Goal: Communication & Community: Answer question/provide support

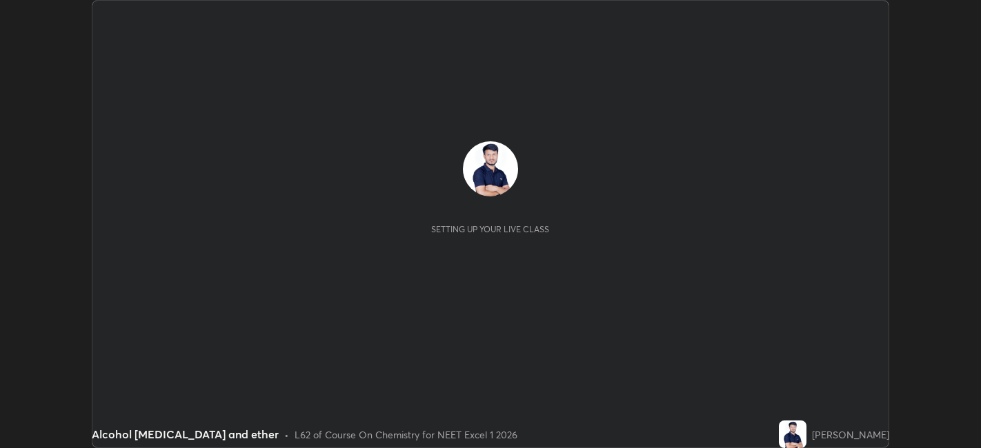
scroll to position [448, 980]
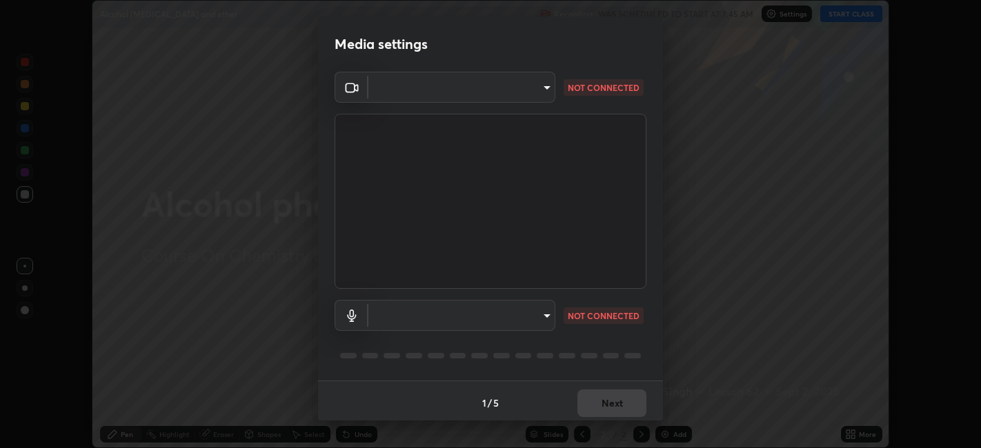
type input "1de528119a0b81ba478796ac4abd92c2349c1052ef1694bd68d1f5f62aca1b52"
type input "default"
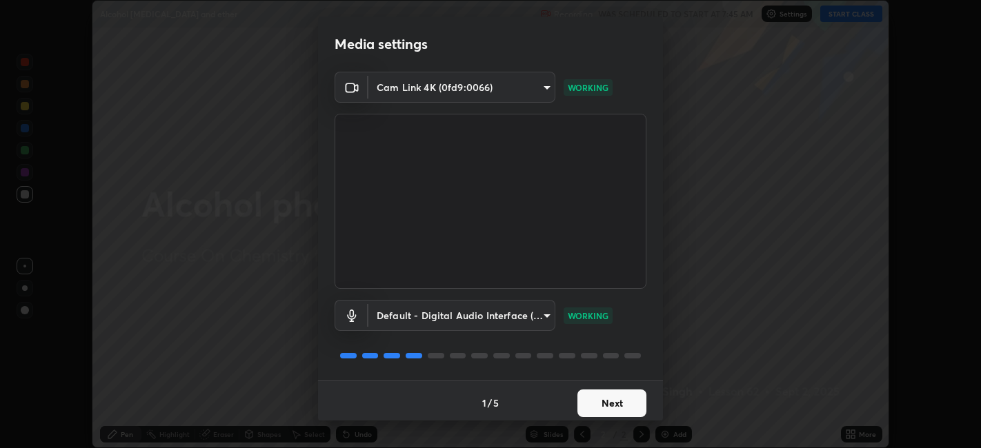
click at [596, 401] on button "Next" at bounding box center [611, 404] width 69 height 28
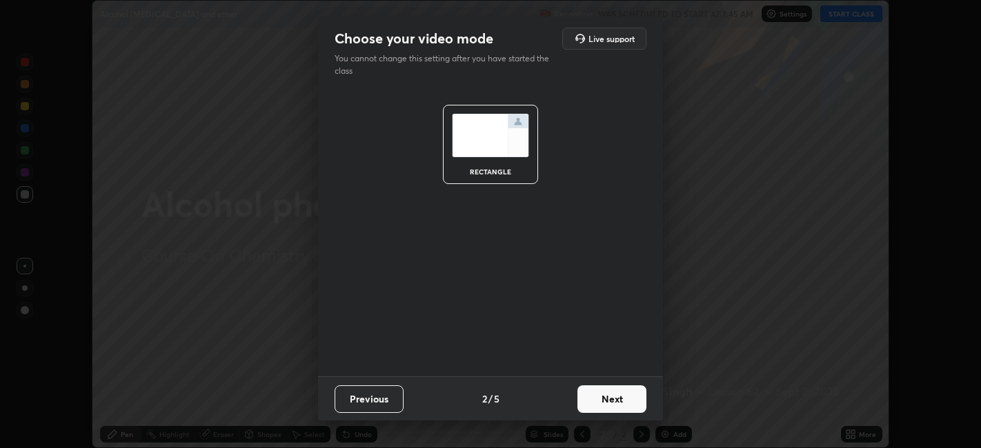
click at [607, 399] on button "Next" at bounding box center [611, 400] width 69 height 28
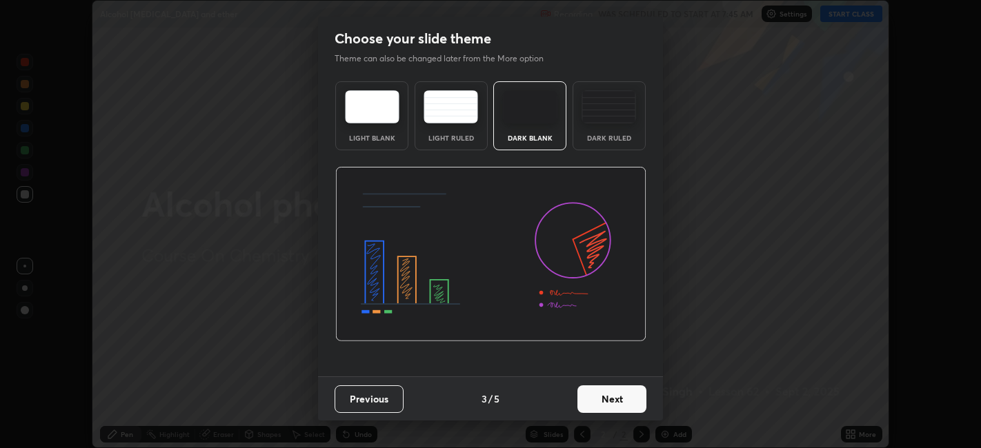
click at [602, 115] on img at bounding box center [609, 106] width 54 height 33
click at [619, 406] on button "Next" at bounding box center [611, 400] width 69 height 28
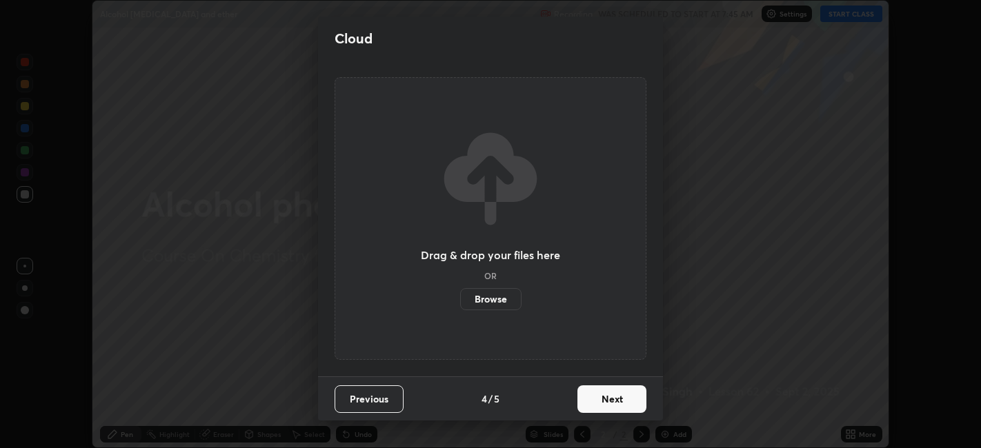
click at [617, 400] on button "Next" at bounding box center [611, 400] width 69 height 28
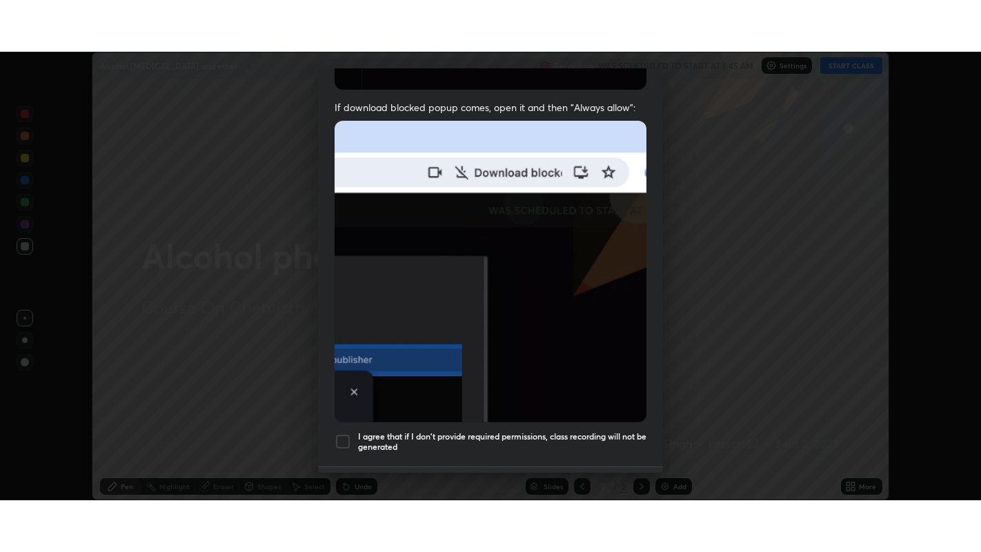
scroll to position [285, 0]
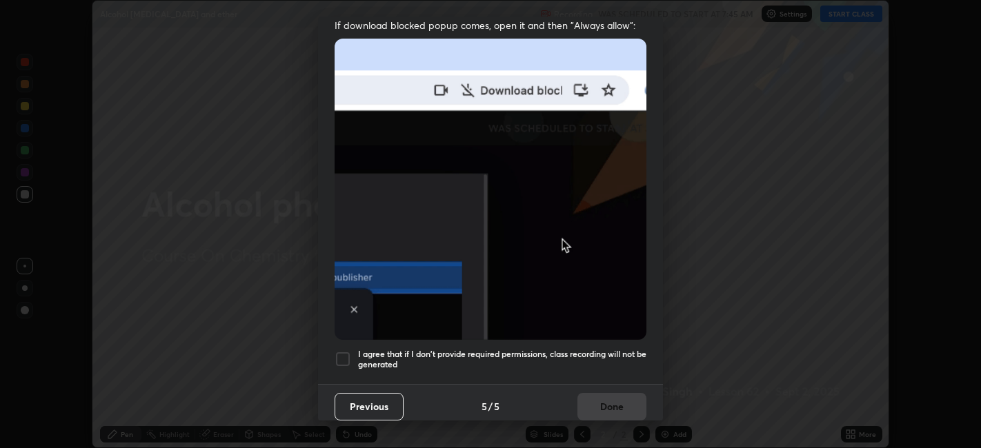
click at [340, 352] on div at bounding box center [343, 359] width 17 height 17
click at [597, 406] on button "Done" at bounding box center [611, 407] width 69 height 28
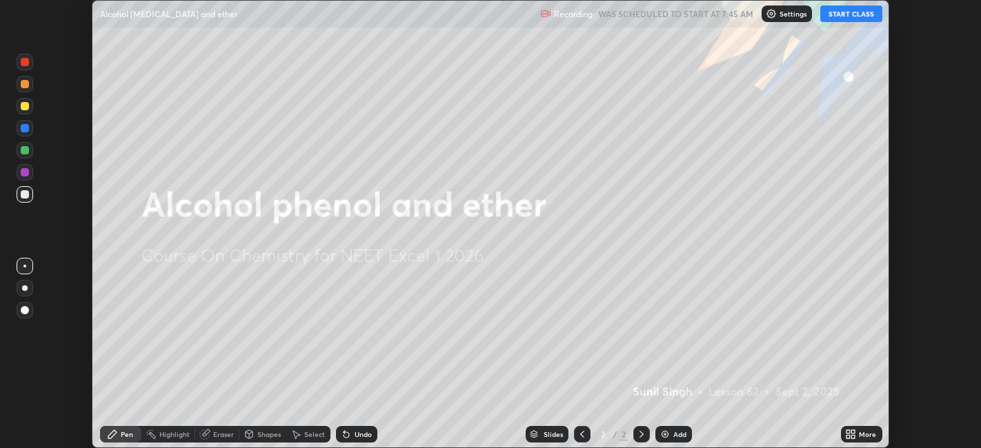
click at [846, 15] on button "START CLASS" at bounding box center [851, 14] width 62 height 17
click at [853, 432] on icon at bounding box center [853, 431] width 3 height 3
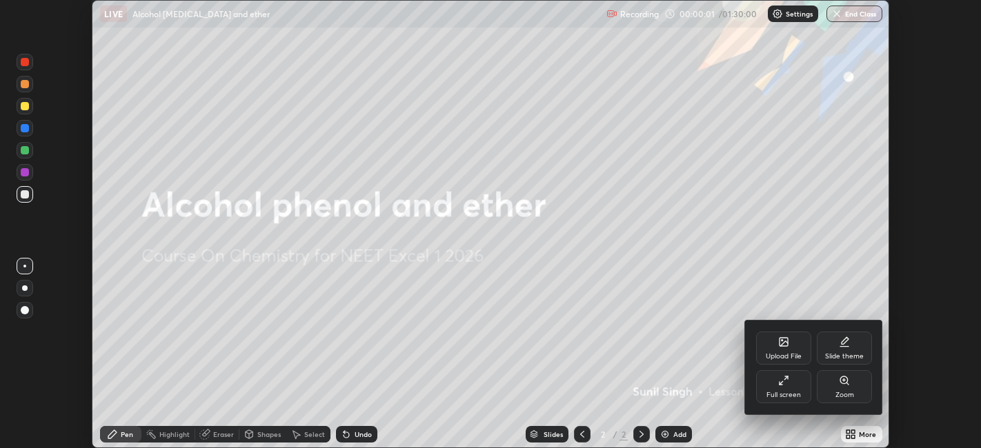
click at [786, 384] on icon at bounding box center [783, 380] width 11 height 11
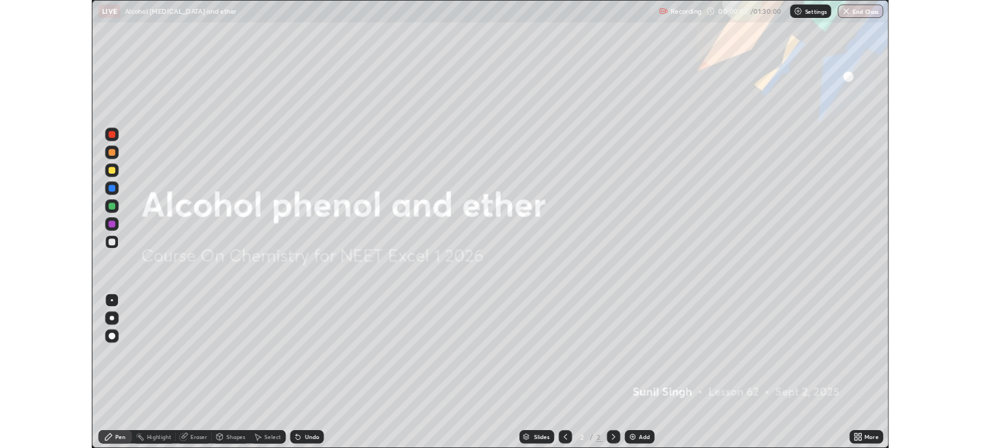
scroll to position [552, 981]
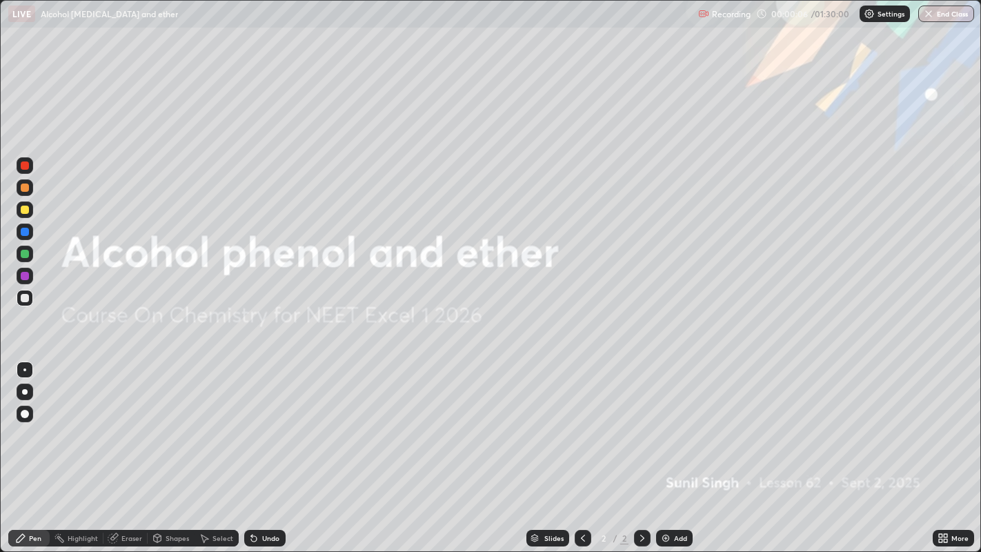
click at [945, 448] on icon at bounding box center [945, 540] width 3 height 3
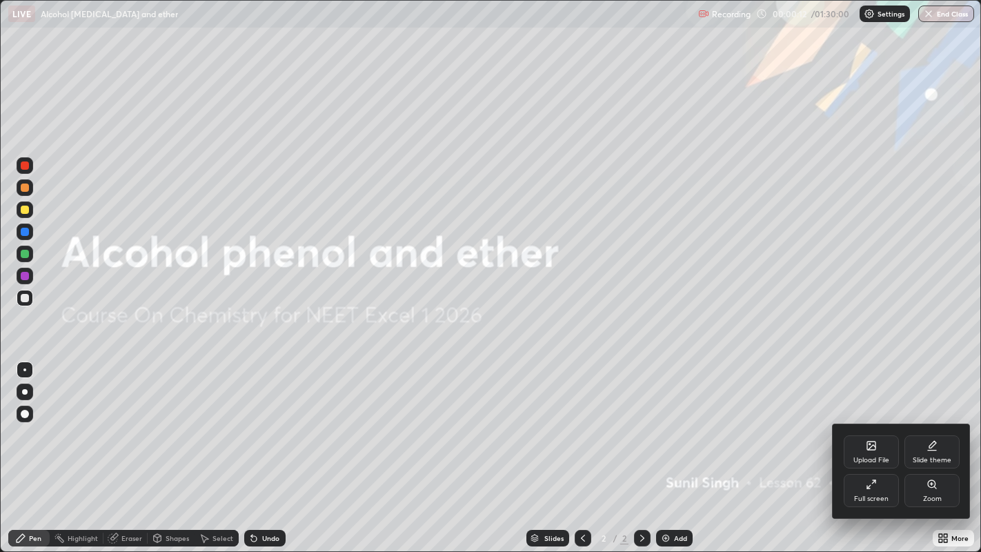
click at [676, 448] on div at bounding box center [490, 276] width 981 height 552
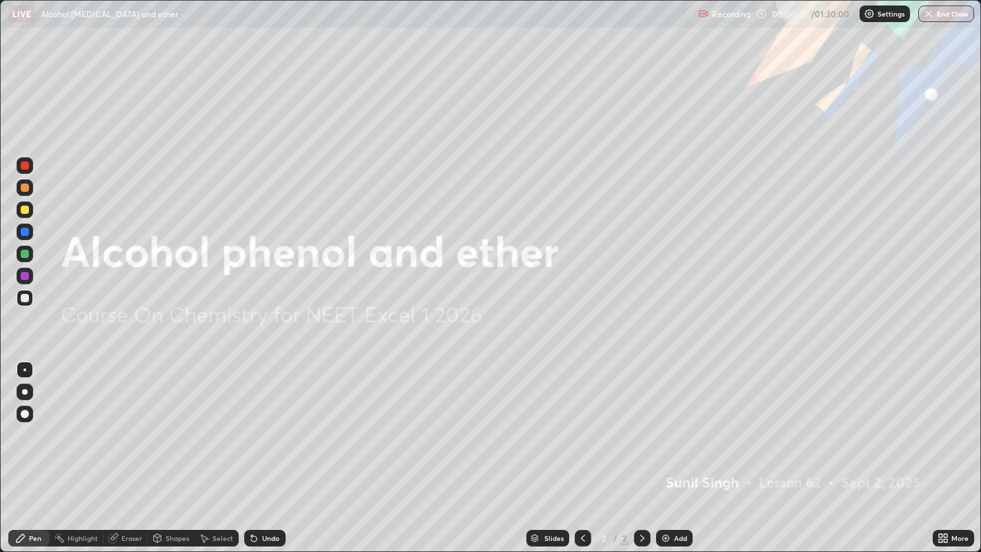
click at [668, 448] on img at bounding box center [665, 538] width 11 height 11
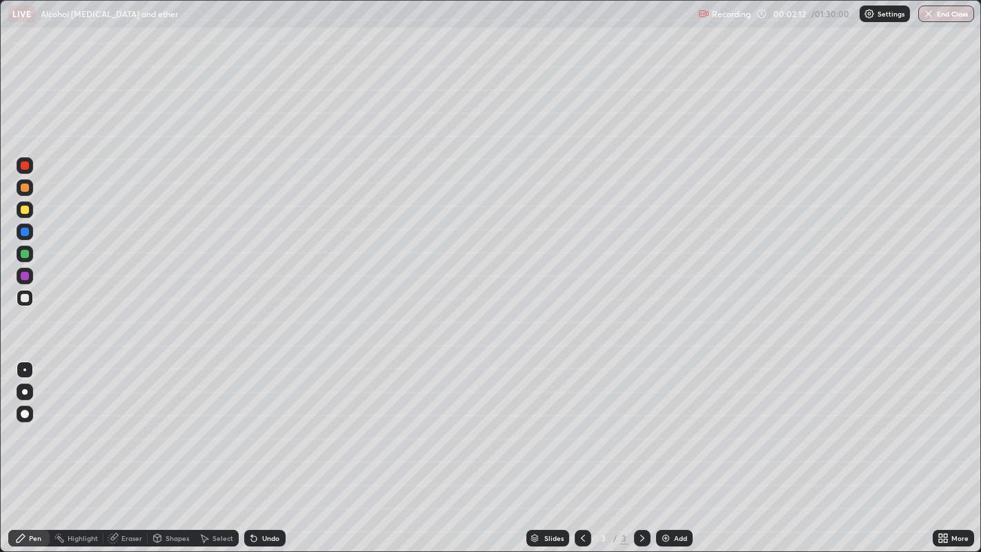
click at [120, 448] on div "Eraser" at bounding box center [125, 538] width 44 height 17
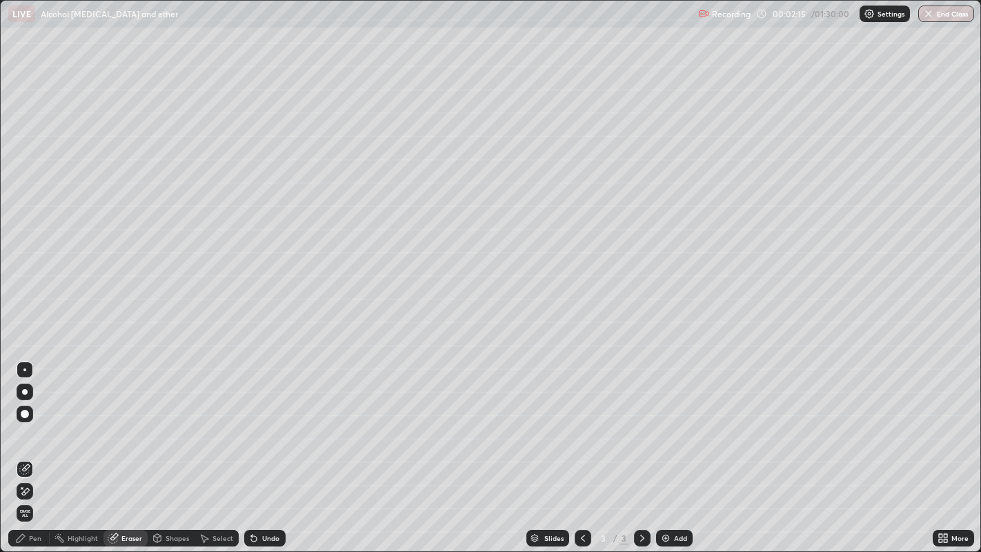
click at [34, 448] on div "Pen" at bounding box center [35, 538] width 12 height 7
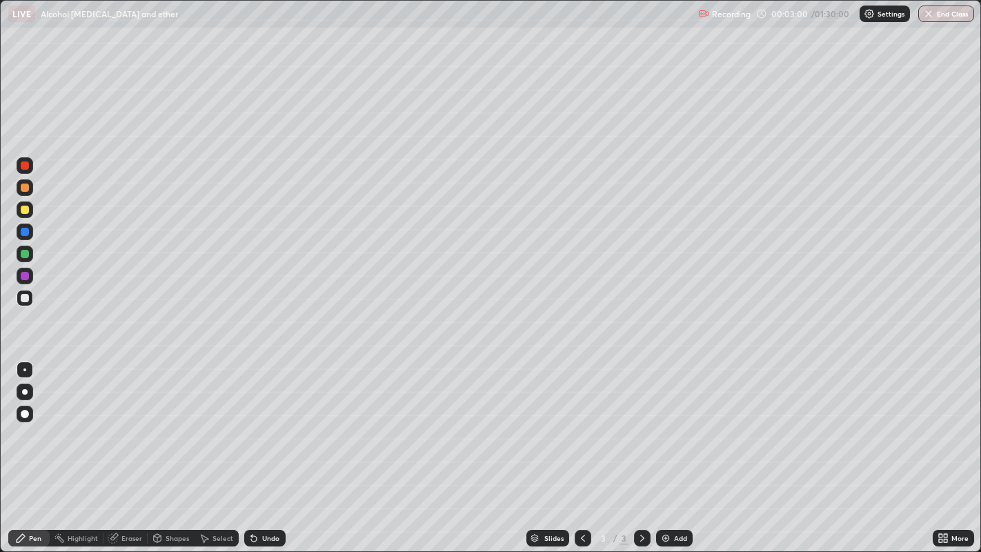
click at [24, 186] on div at bounding box center [25, 187] width 8 height 8
click at [262, 448] on div "Undo" at bounding box center [270, 538] width 17 height 7
click at [22, 300] on div at bounding box center [25, 298] width 8 height 8
click at [251, 448] on icon at bounding box center [251, 535] width 1 height 1
click at [263, 448] on div "Undo" at bounding box center [270, 538] width 17 height 7
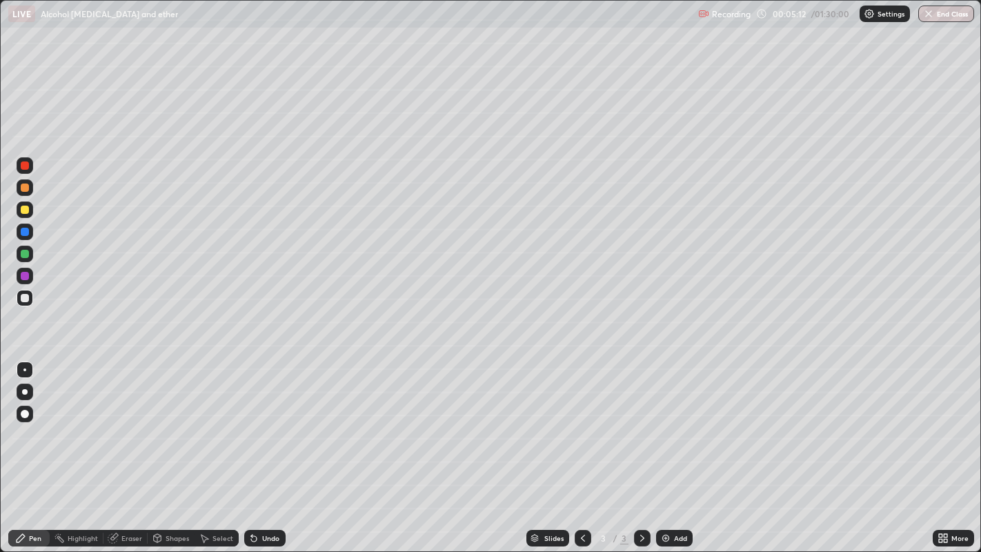
click at [262, 448] on div "Undo" at bounding box center [270, 538] width 17 height 7
click at [268, 448] on div "Undo" at bounding box center [264, 538] width 41 height 17
click at [266, 448] on div "Undo" at bounding box center [264, 538] width 41 height 17
click at [269, 448] on div "Undo" at bounding box center [264, 538] width 41 height 17
click at [268, 448] on div "Undo" at bounding box center [264, 538] width 41 height 17
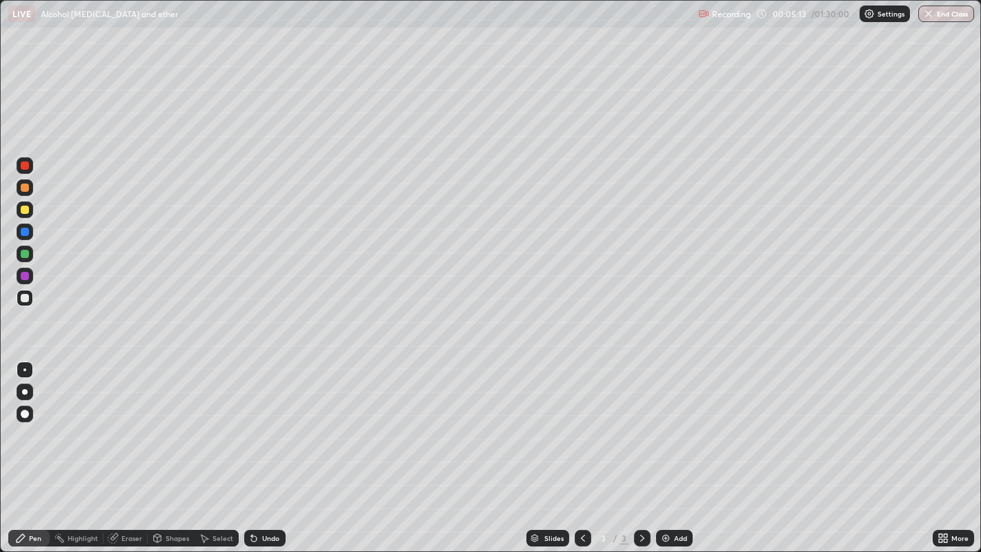
click at [268, 448] on div "Undo" at bounding box center [264, 538] width 41 height 17
click at [272, 448] on div "Undo" at bounding box center [264, 538] width 41 height 17
click at [26, 162] on div at bounding box center [25, 165] width 8 height 8
click at [264, 448] on div "Undo" at bounding box center [270, 538] width 17 height 7
click at [666, 448] on img at bounding box center [665, 538] width 11 height 11
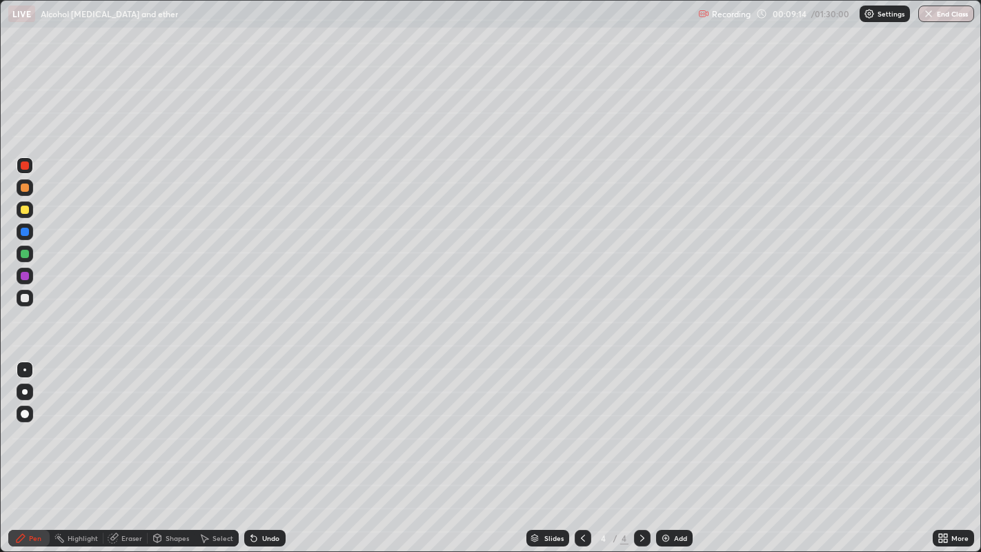
click at [23, 299] on div at bounding box center [25, 298] width 8 height 8
click at [581, 448] on icon at bounding box center [583, 538] width 4 height 7
click at [264, 448] on div "Undo" at bounding box center [270, 538] width 17 height 7
click at [640, 448] on icon at bounding box center [642, 538] width 11 height 11
click at [669, 448] on img at bounding box center [665, 538] width 11 height 11
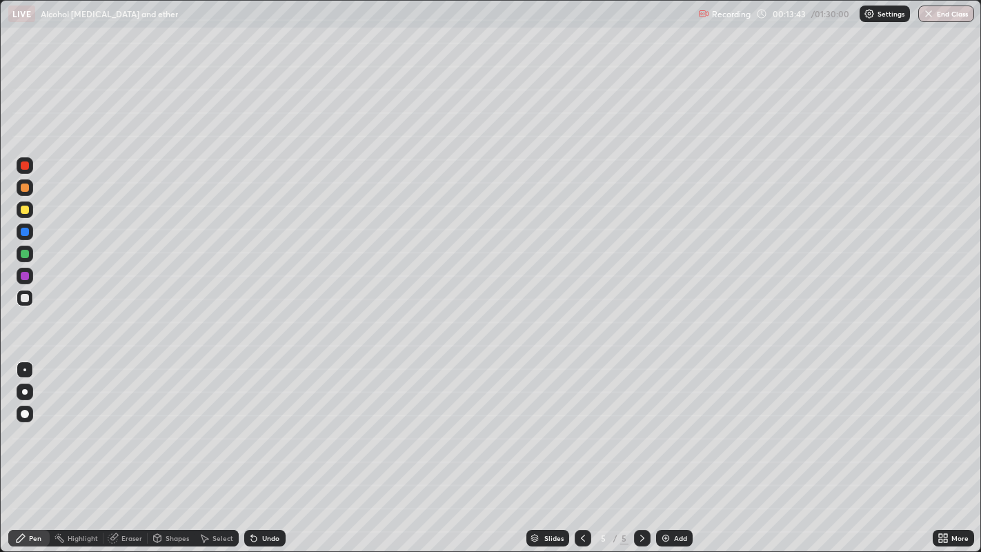
click at [24, 208] on div at bounding box center [25, 210] width 8 height 8
click at [259, 448] on div "Undo" at bounding box center [264, 538] width 41 height 17
click at [271, 448] on div "Undo" at bounding box center [264, 538] width 41 height 17
click at [260, 448] on div "Undo" at bounding box center [264, 538] width 41 height 17
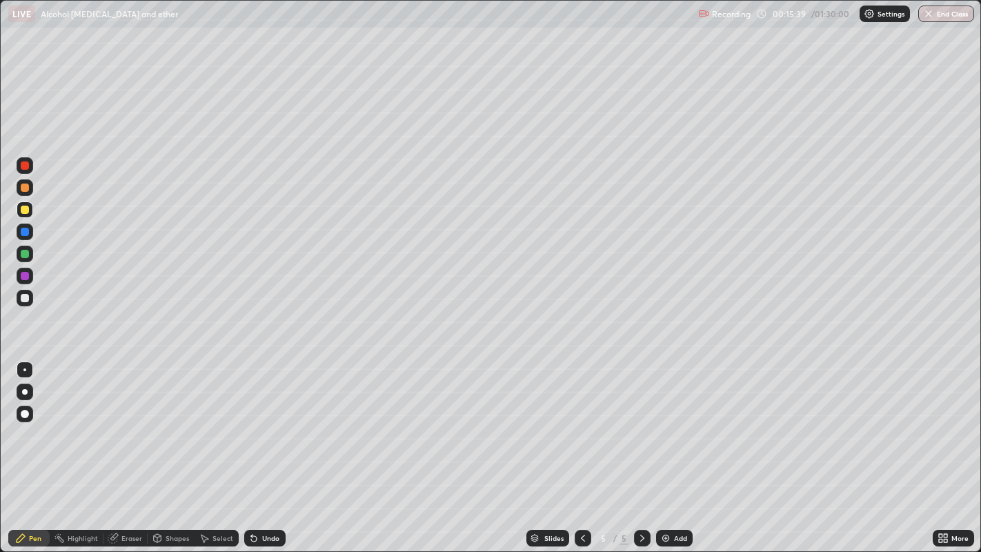
click at [255, 448] on icon at bounding box center [253, 538] width 11 height 11
click at [258, 448] on div "Undo" at bounding box center [264, 538] width 41 height 17
click at [251, 448] on icon at bounding box center [251, 535] width 1 height 1
click at [257, 448] on icon at bounding box center [253, 538] width 11 height 11
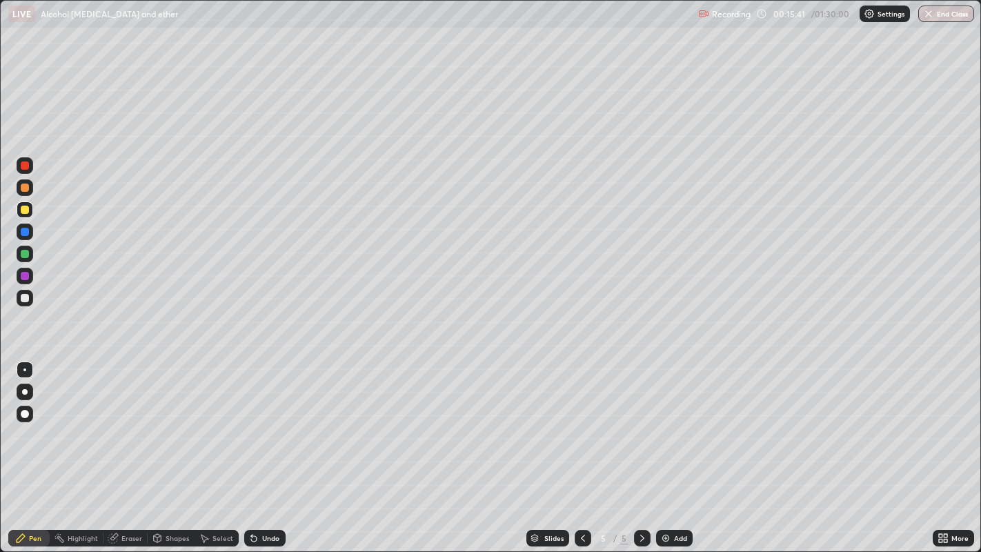
click at [261, 448] on div "Undo" at bounding box center [264, 538] width 41 height 17
click at [259, 448] on div "Undo" at bounding box center [264, 538] width 41 height 17
click at [258, 448] on div "Undo" at bounding box center [264, 538] width 41 height 17
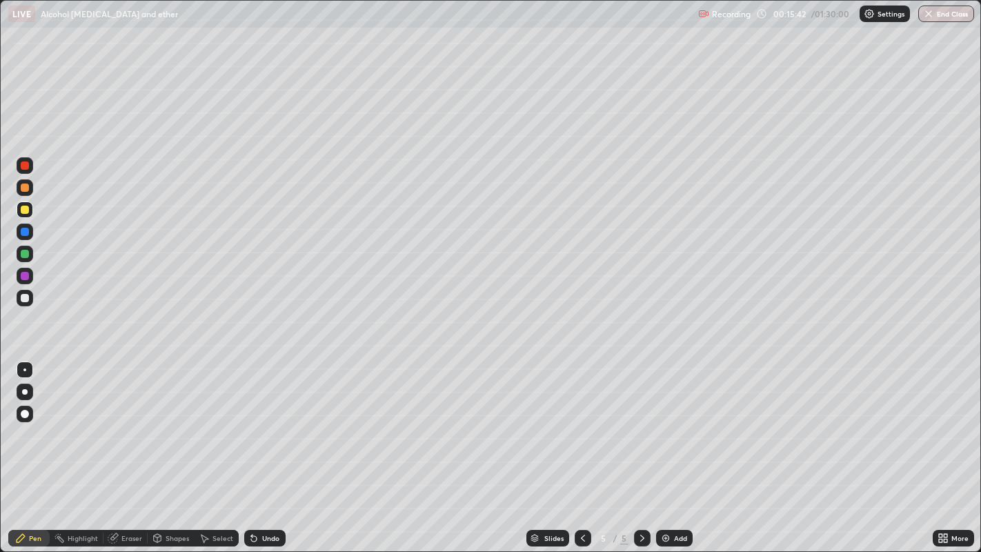
click at [262, 448] on div "Undo" at bounding box center [264, 538] width 41 height 17
click at [266, 448] on div "Undo" at bounding box center [264, 538] width 41 height 17
click at [264, 448] on div "Undo" at bounding box center [264, 538] width 41 height 17
click at [672, 448] on div "Add" at bounding box center [674, 538] width 37 height 17
click at [581, 448] on icon at bounding box center [582, 538] width 11 height 11
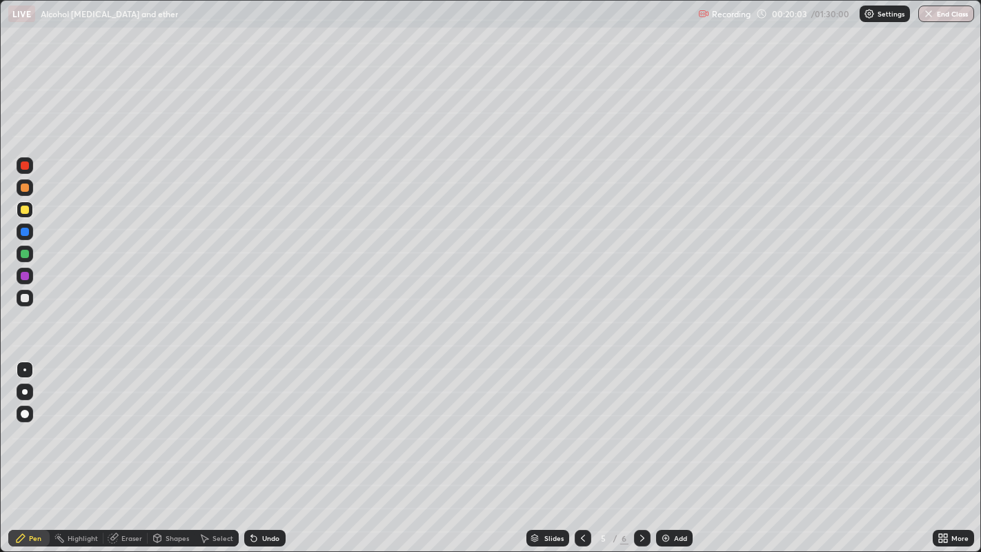
click at [581, 448] on icon at bounding box center [582, 538] width 11 height 11
click at [582, 448] on icon at bounding box center [583, 538] width 4 height 7
click at [639, 448] on icon at bounding box center [642, 538] width 11 height 11
click at [580, 448] on icon at bounding box center [582, 538] width 11 height 11
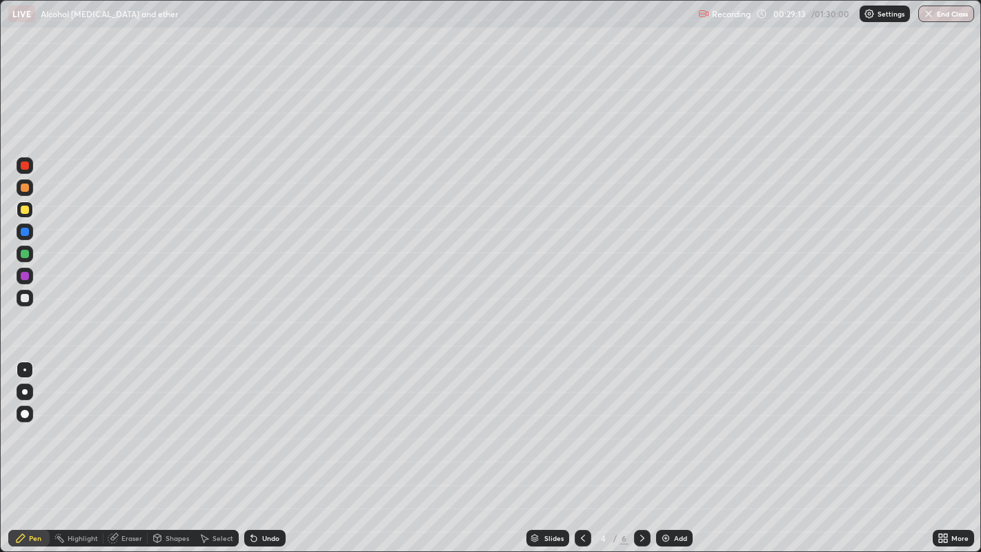
click at [639, 448] on icon at bounding box center [642, 538] width 11 height 11
click at [640, 448] on icon at bounding box center [642, 538] width 11 height 11
click at [674, 448] on div "Add" at bounding box center [680, 538] width 13 height 7
click at [270, 448] on div "Undo" at bounding box center [270, 538] width 17 height 7
click at [267, 448] on div "Undo" at bounding box center [264, 538] width 41 height 17
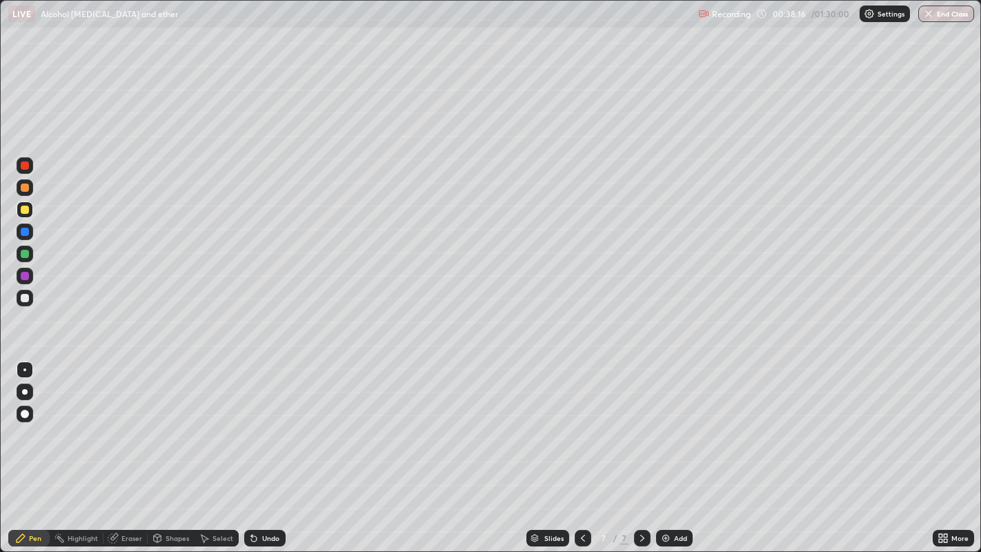
click at [264, 448] on div "Undo" at bounding box center [270, 538] width 17 height 7
click at [272, 448] on div "Undo" at bounding box center [264, 538] width 41 height 17
click at [674, 448] on div "Add" at bounding box center [680, 538] width 13 height 7
click at [22, 295] on div at bounding box center [25, 298] width 8 height 8
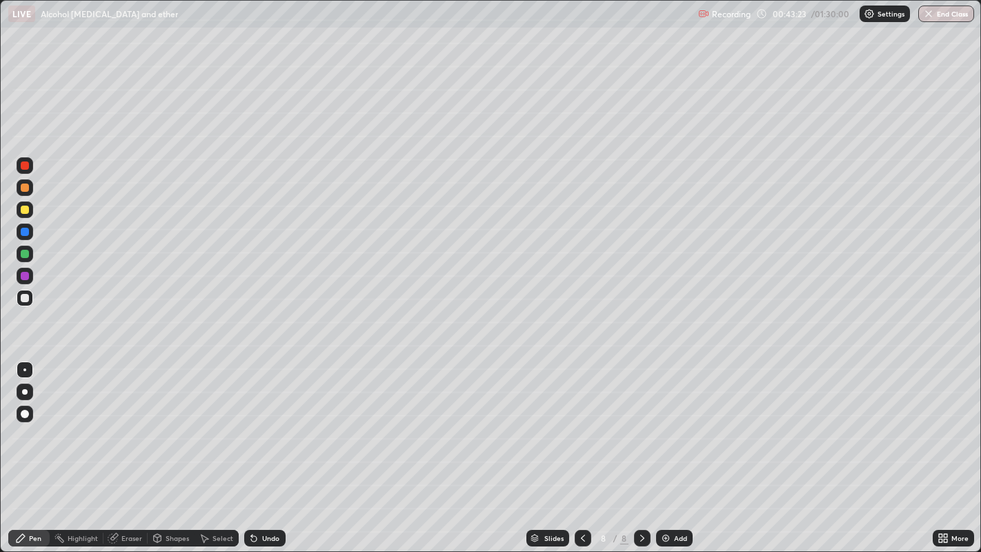
click at [262, 448] on div "Undo" at bounding box center [270, 538] width 17 height 7
click at [260, 448] on div "Undo" at bounding box center [264, 538] width 41 height 17
click at [262, 448] on div "Undo" at bounding box center [270, 538] width 17 height 7
click at [263, 448] on div "Undo" at bounding box center [270, 538] width 17 height 7
click at [262, 448] on div "Undo" at bounding box center [270, 538] width 17 height 7
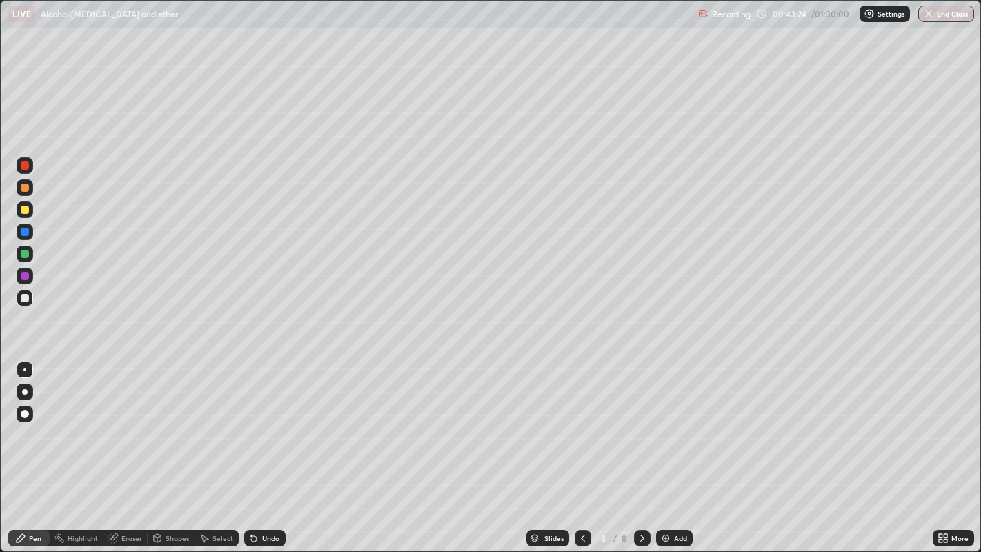
click at [262, 448] on div "Undo" at bounding box center [270, 538] width 17 height 7
click at [259, 448] on div "Undo" at bounding box center [264, 538] width 41 height 17
click at [263, 448] on div "Undo" at bounding box center [270, 538] width 17 height 7
click at [262, 448] on div "Undo" at bounding box center [270, 538] width 17 height 7
click at [263, 448] on div "Undo" at bounding box center [270, 538] width 17 height 7
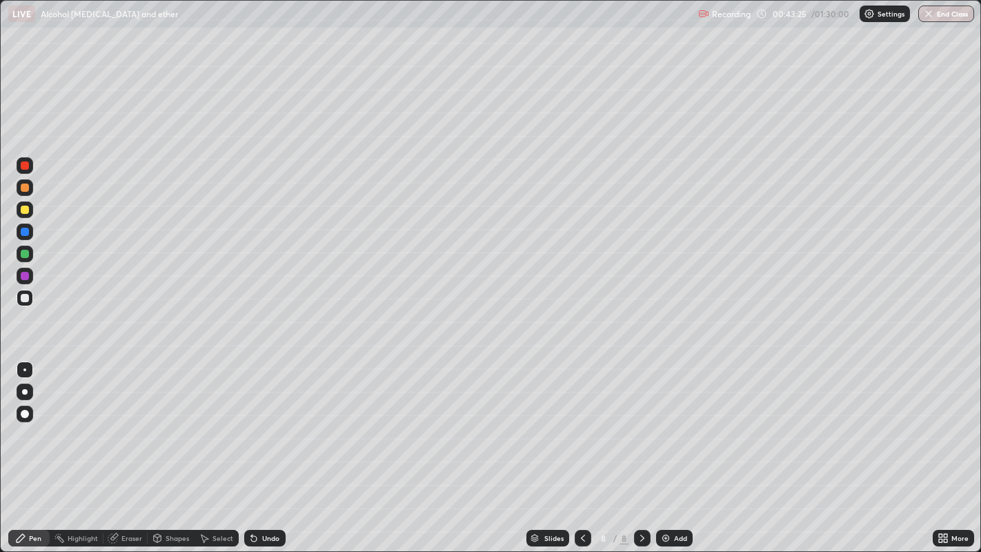
click at [264, 448] on div "Undo" at bounding box center [264, 538] width 41 height 17
click at [263, 448] on div "Undo" at bounding box center [264, 538] width 41 height 17
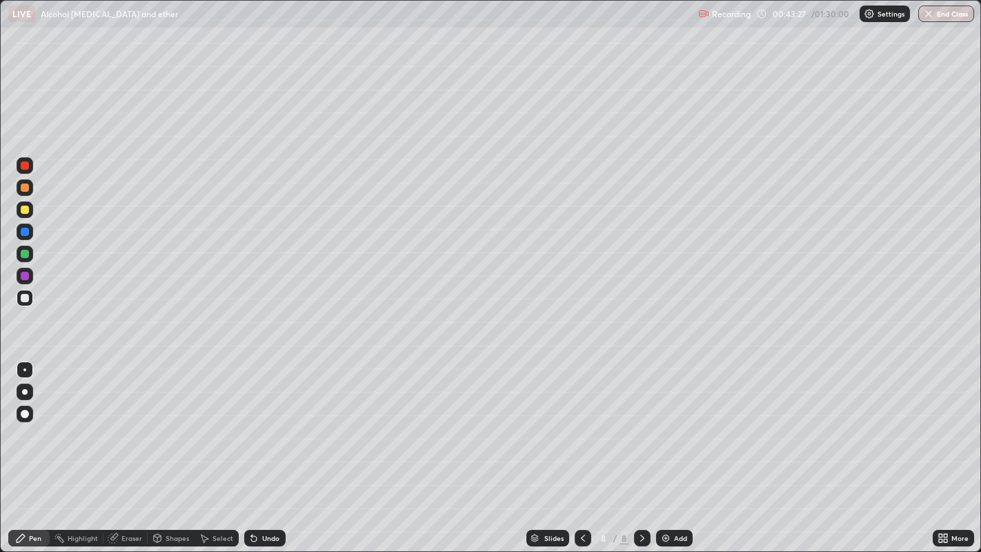
click at [262, 448] on div "Undo" at bounding box center [264, 538] width 41 height 17
click at [22, 255] on div at bounding box center [25, 254] width 8 height 8
click at [259, 448] on div "Undo" at bounding box center [264, 538] width 41 height 17
click at [258, 448] on div "Undo" at bounding box center [264, 538] width 41 height 17
click at [257, 448] on icon at bounding box center [253, 538] width 11 height 11
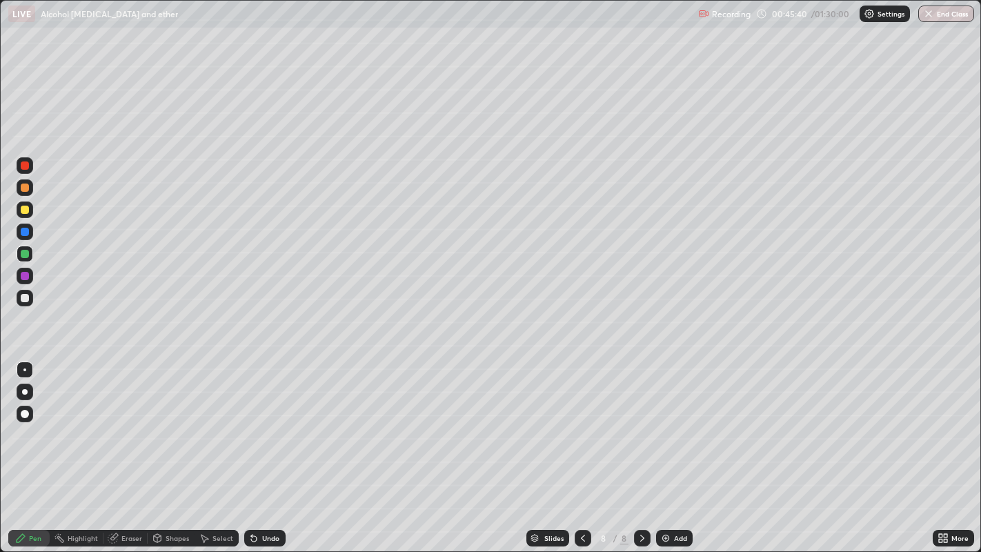
click at [22, 298] on div at bounding box center [25, 298] width 8 height 8
click at [670, 448] on div "Add" at bounding box center [674, 538] width 37 height 17
click at [264, 448] on div "Undo" at bounding box center [264, 538] width 41 height 17
click at [582, 448] on icon at bounding box center [582, 538] width 11 height 11
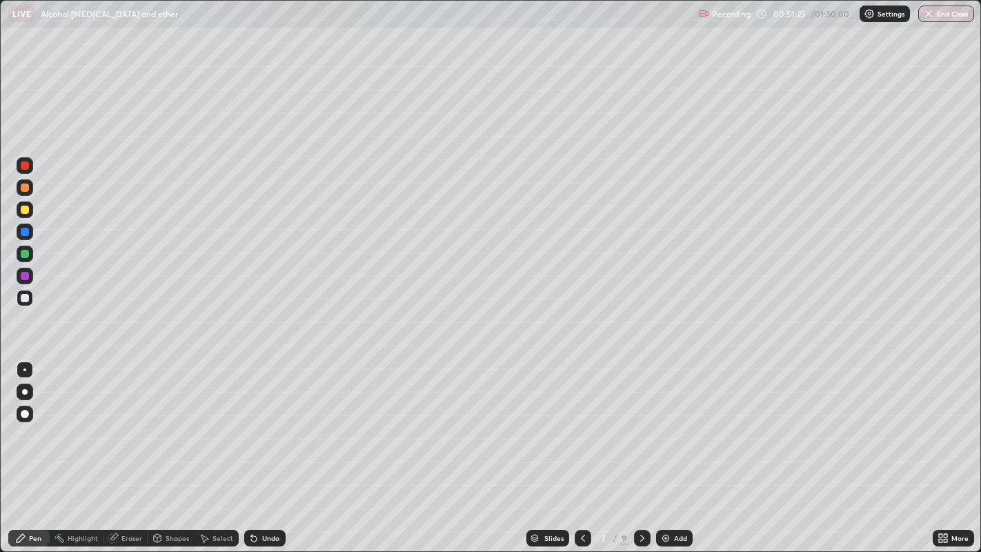
click at [583, 448] on icon at bounding box center [582, 538] width 11 height 11
click at [581, 448] on icon at bounding box center [582, 538] width 11 height 11
click at [584, 448] on icon at bounding box center [582, 538] width 11 height 11
click at [581, 448] on icon at bounding box center [582, 538] width 11 height 11
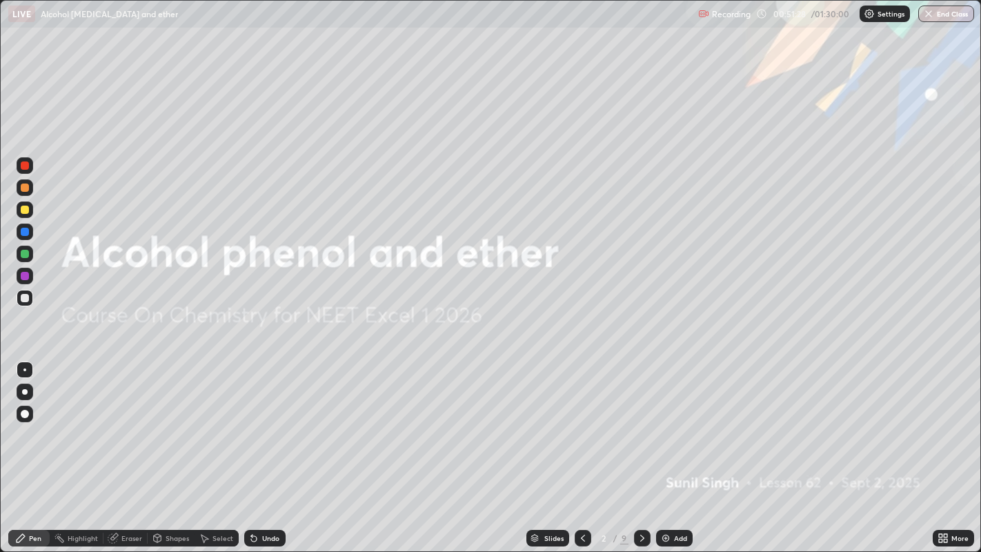
click at [641, 448] on icon at bounding box center [642, 538] width 11 height 11
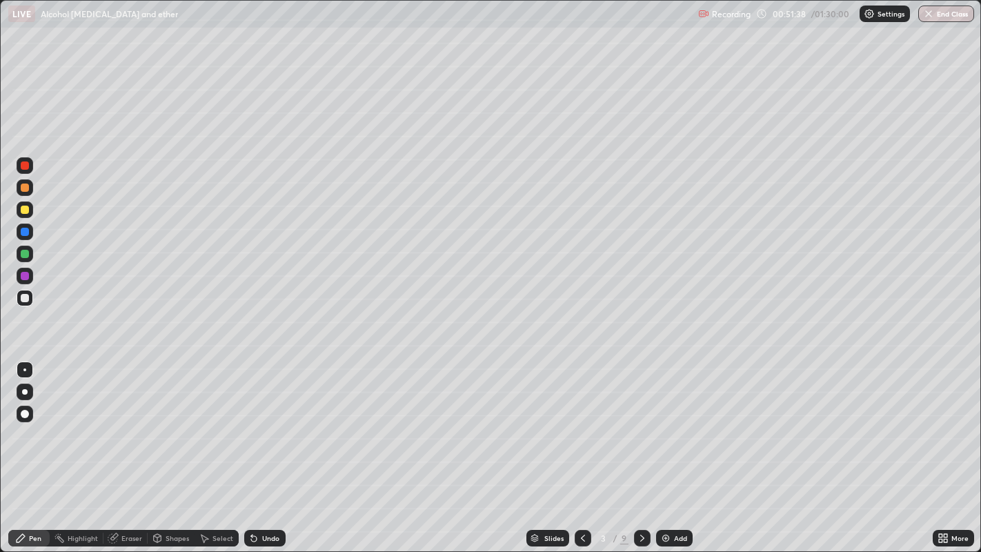
click at [648, 448] on div at bounding box center [642, 538] width 17 height 17
click at [642, 448] on icon at bounding box center [642, 538] width 11 height 11
click at [640, 448] on icon at bounding box center [642, 538] width 11 height 11
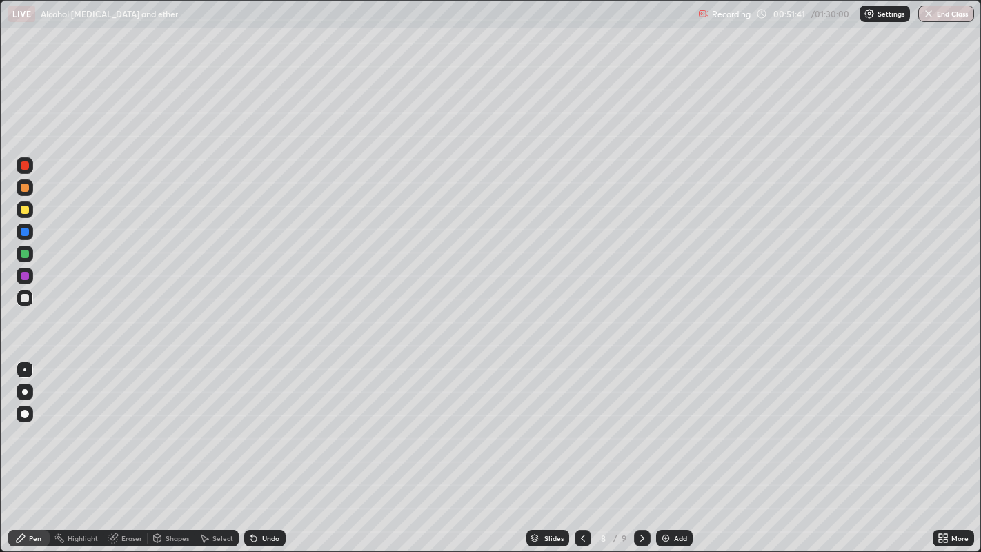
click at [642, 448] on icon at bounding box center [642, 538] width 4 height 7
click at [642, 448] on icon at bounding box center [642, 538] width 11 height 11
click at [269, 448] on div "Undo" at bounding box center [270, 538] width 17 height 7
click at [272, 448] on div "Undo" at bounding box center [270, 538] width 17 height 7
click at [273, 448] on div "Undo" at bounding box center [264, 538] width 41 height 17
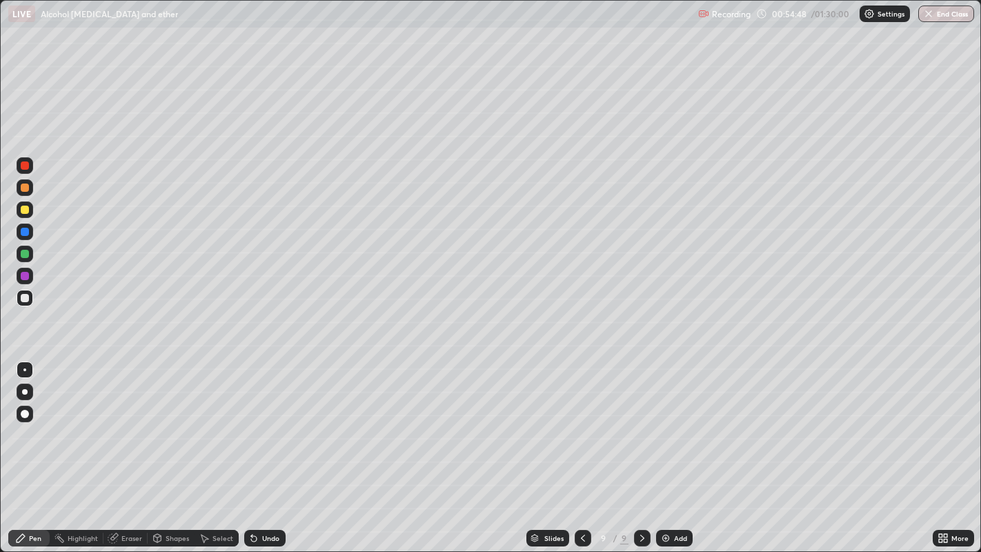
click at [122, 448] on div "Eraser" at bounding box center [131, 538] width 21 height 7
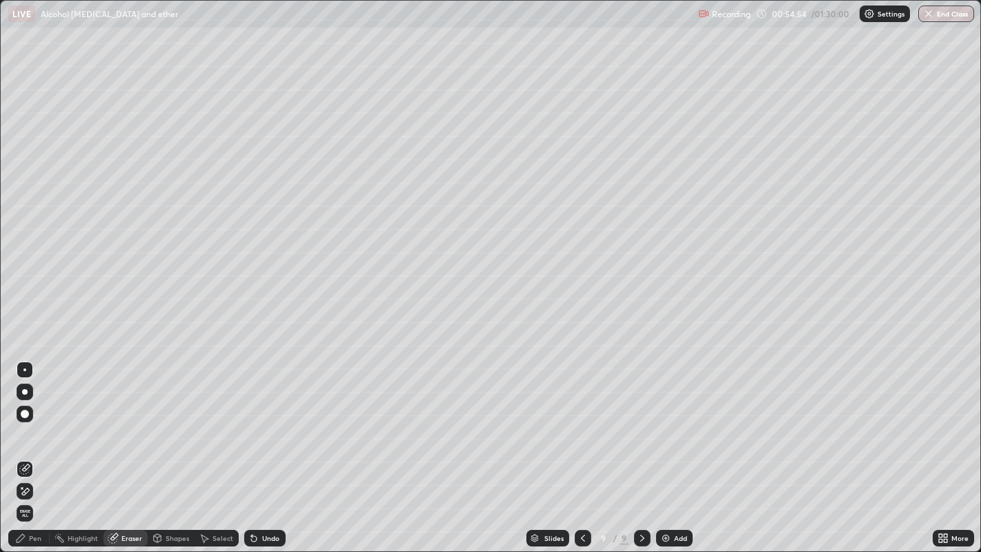
click at [39, 448] on div "Pen" at bounding box center [35, 538] width 12 height 7
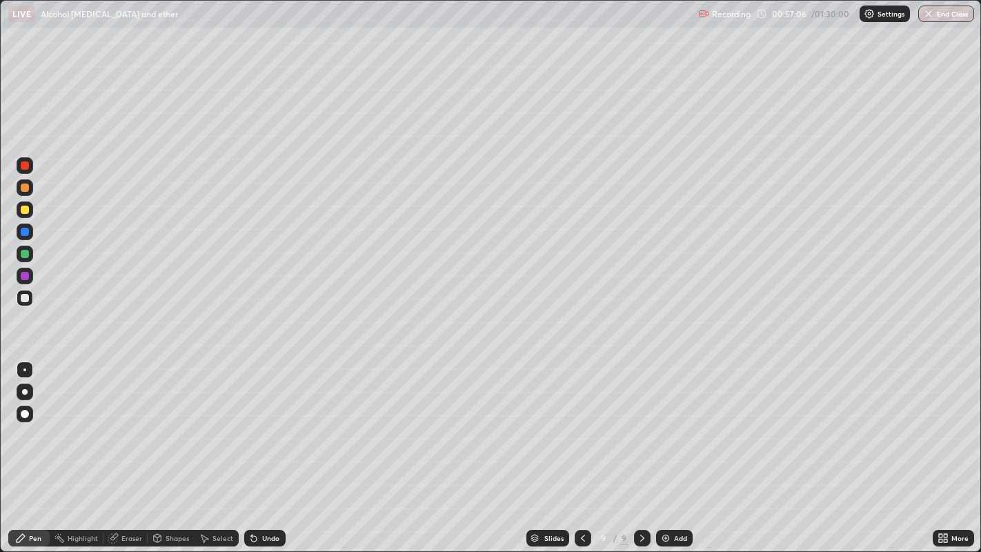
click at [641, 448] on icon at bounding box center [642, 538] width 4 height 7
click at [668, 448] on div "Add" at bounding box center [674, 538] width 37 height 17
click at [581, 448] on icon at bounding box center [582, 538] width 11 height 11
click at [641, 448] on icon at bounding box center [642, 538] width 4 height 7
click at [582, 448] on icon at bounding box center [582, 538] width 11 height 11
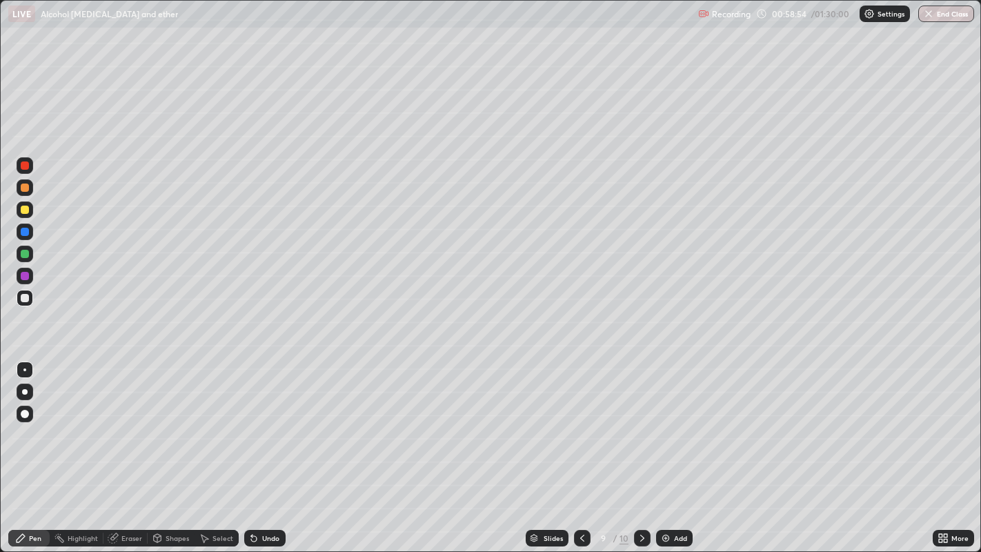
click at [642, 448] on icon at bounding box center [642, 538] width 11 height 11
click at [676, 448] on div "Add" at bounding box center [680, 538] width 13 height 7
click at [25, 208] on div at bounding box center [25, 210] width 8 height 8
click at [674, 448] on div "Add" at bounding box center [680, 538] width 13 height 7
click at [677, 448] on div "Add" at bounding box center [680, 538] width 13 height 7
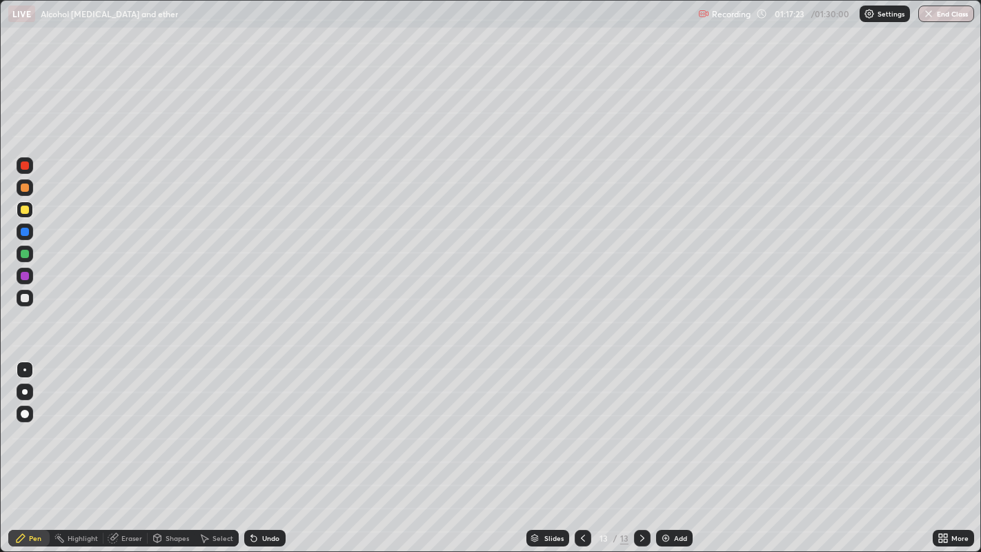
click at [672, 448] on div "Add" at bounding box center [674, 538] width 37 height 17
click at [267, 448] on div "Undo" at bounding box center [270, 538] width 17 height 7
click at [579, 448] on icon at bounding box center [582, 538] width 11 height 11
click at [640, 448] on icon at bounding box center [642, 538] width 11 height 11
click at [952, 12] on button "End Class" at bounding box center [947, 14] width 54 height 17
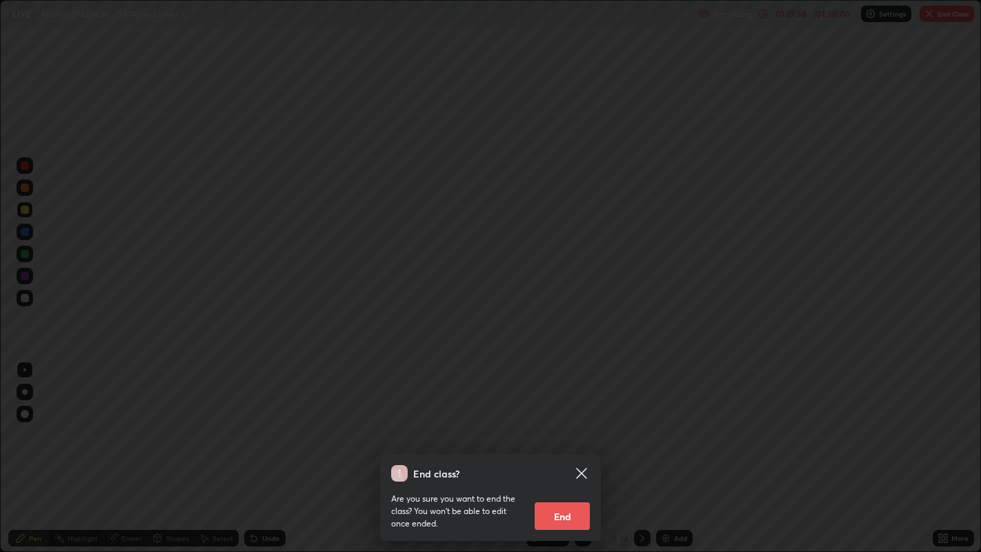
click at [553, 448] on button "End" at bounding box center [562, 516] width 55 height 28
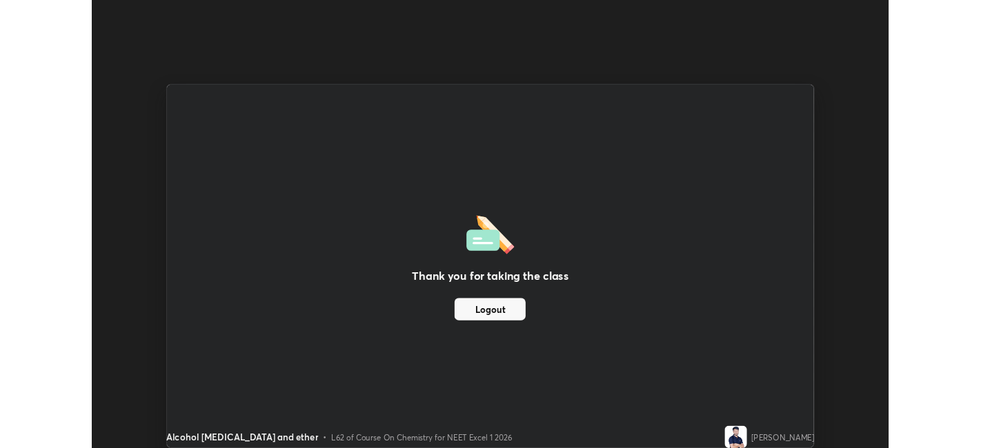
scroll to position [68532, 67999]
